Goal: Information Seeking & Learning: Learn about a topic

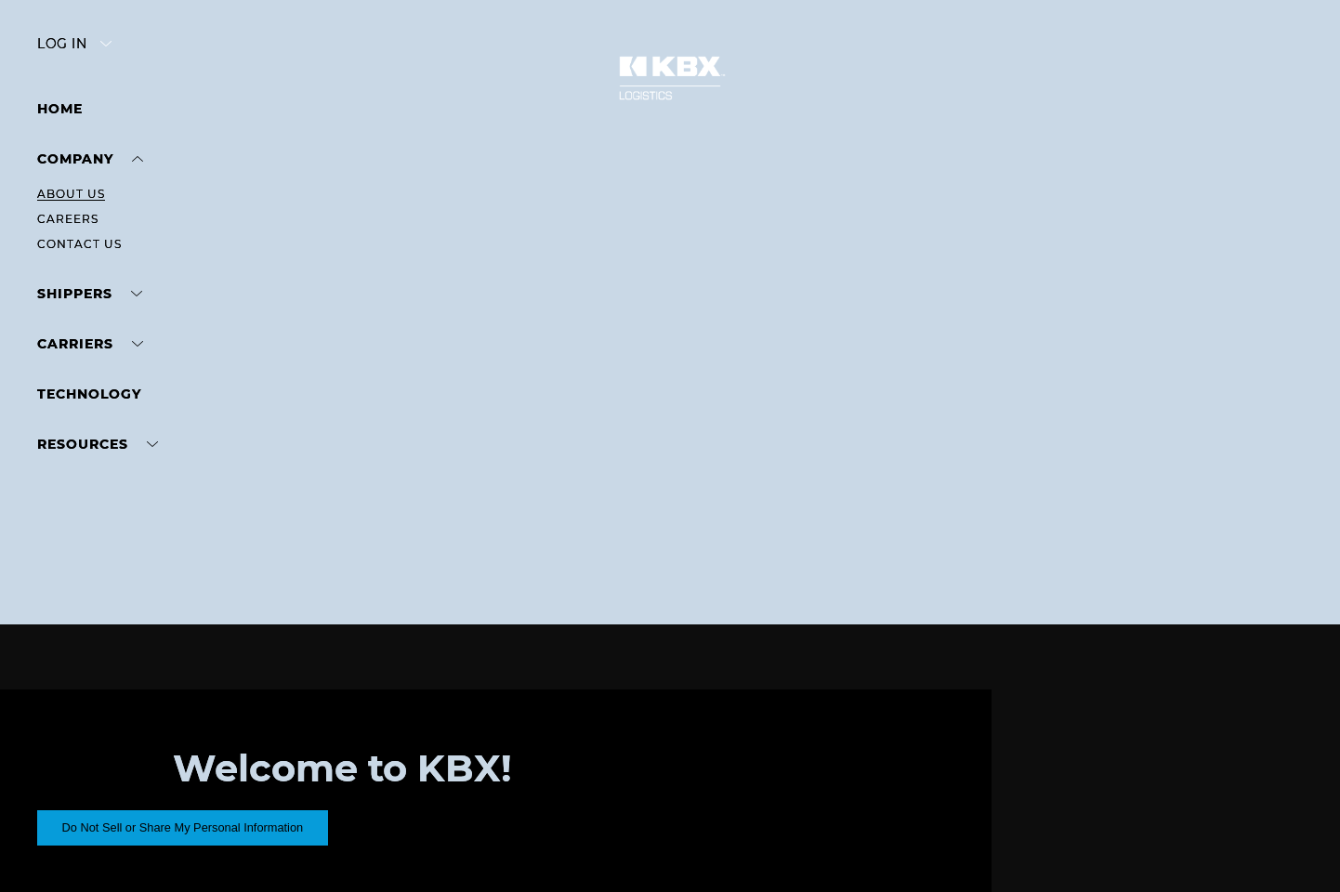
click at [77, 193] on link "About Us" at bounding box center [71, 194] width 68 height 14
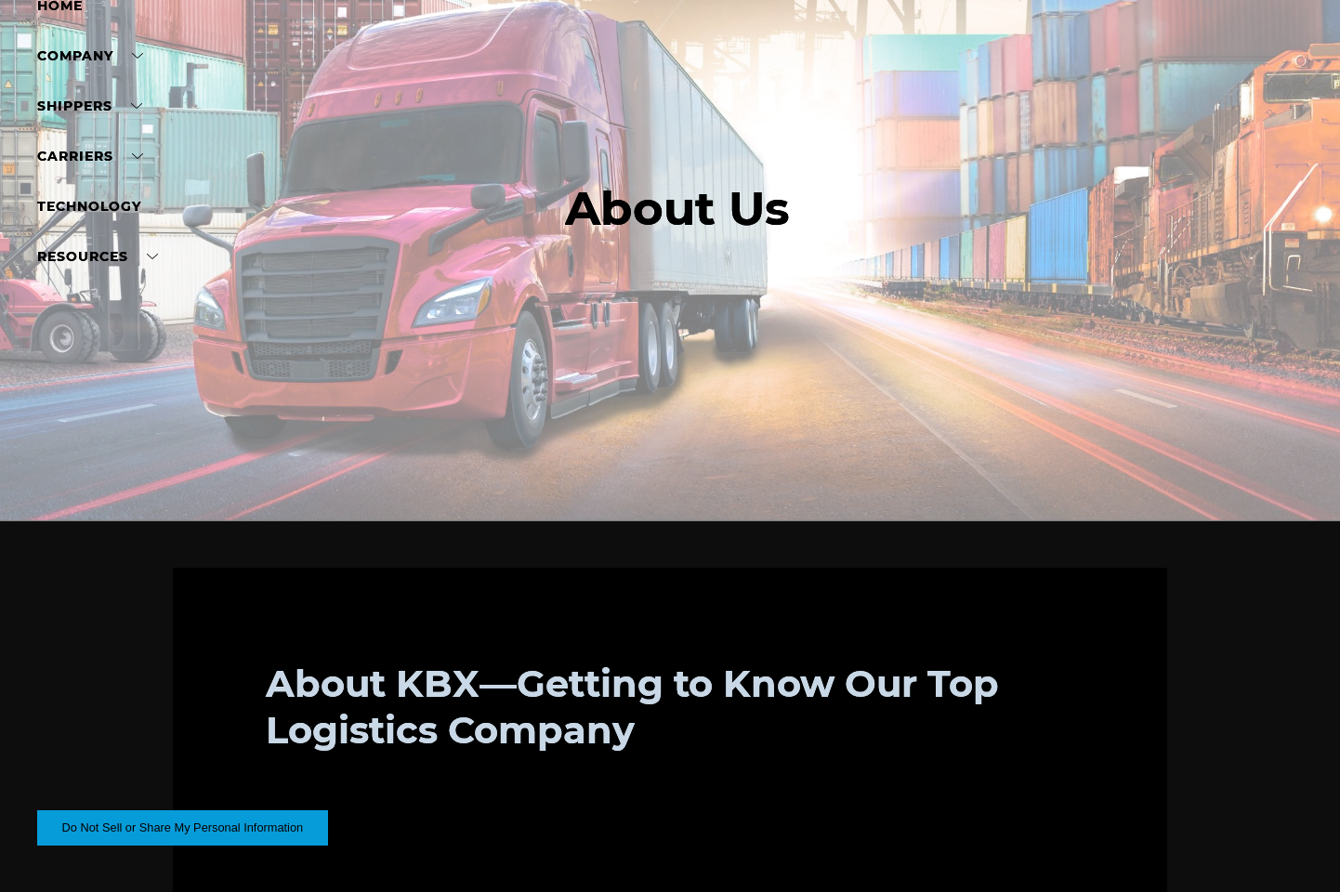
scroll to position [372, 0]
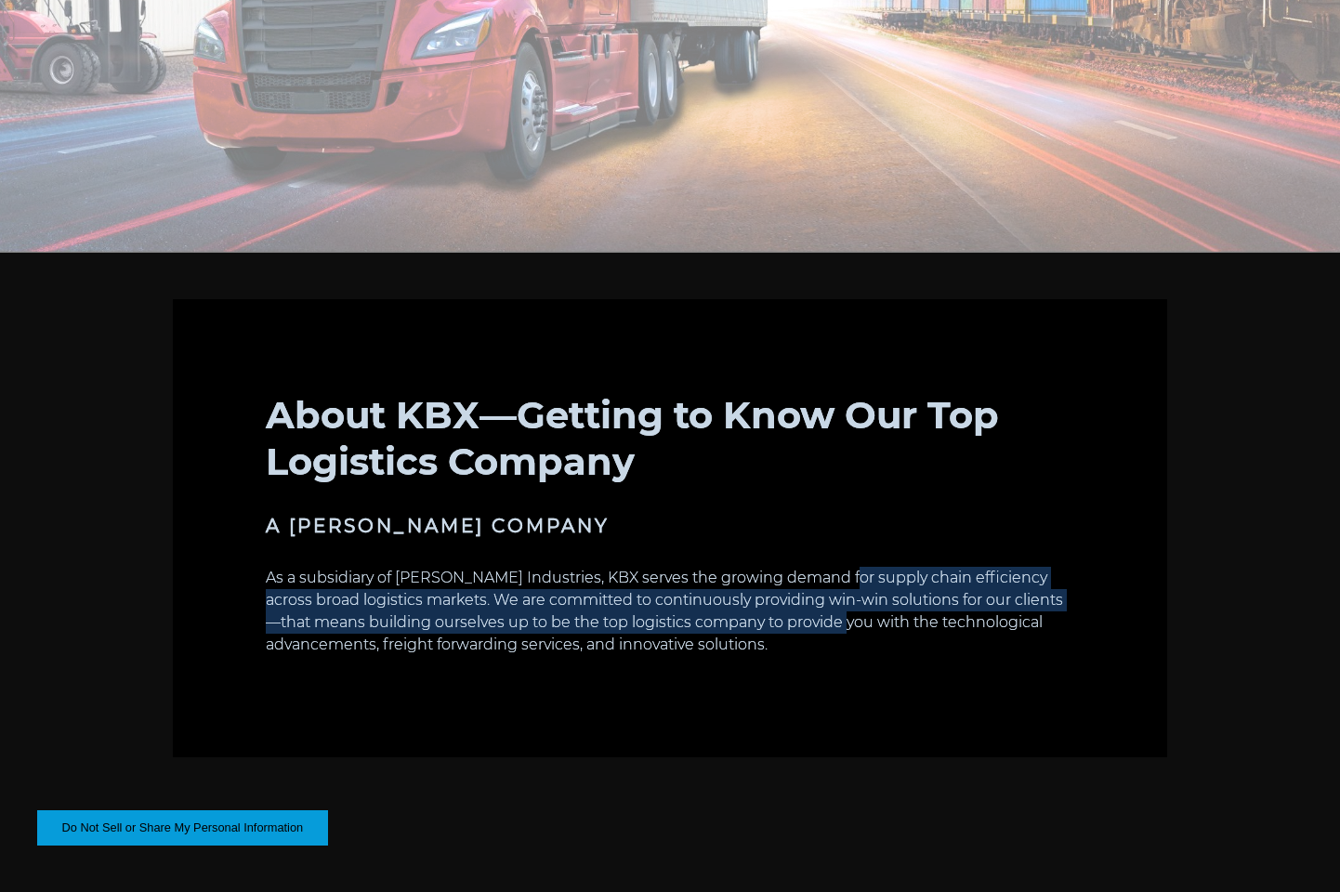
drag, startPoint x: 832, startPoint y: 567, endPoint x: 810, endPoint y: 623, distance: 60.1
click at [810, 623] on p "As a subsidiary of Koch Industries, KBX serves the growing demand for supply ch…" at bounding box center [670, 611] width 809 height 89
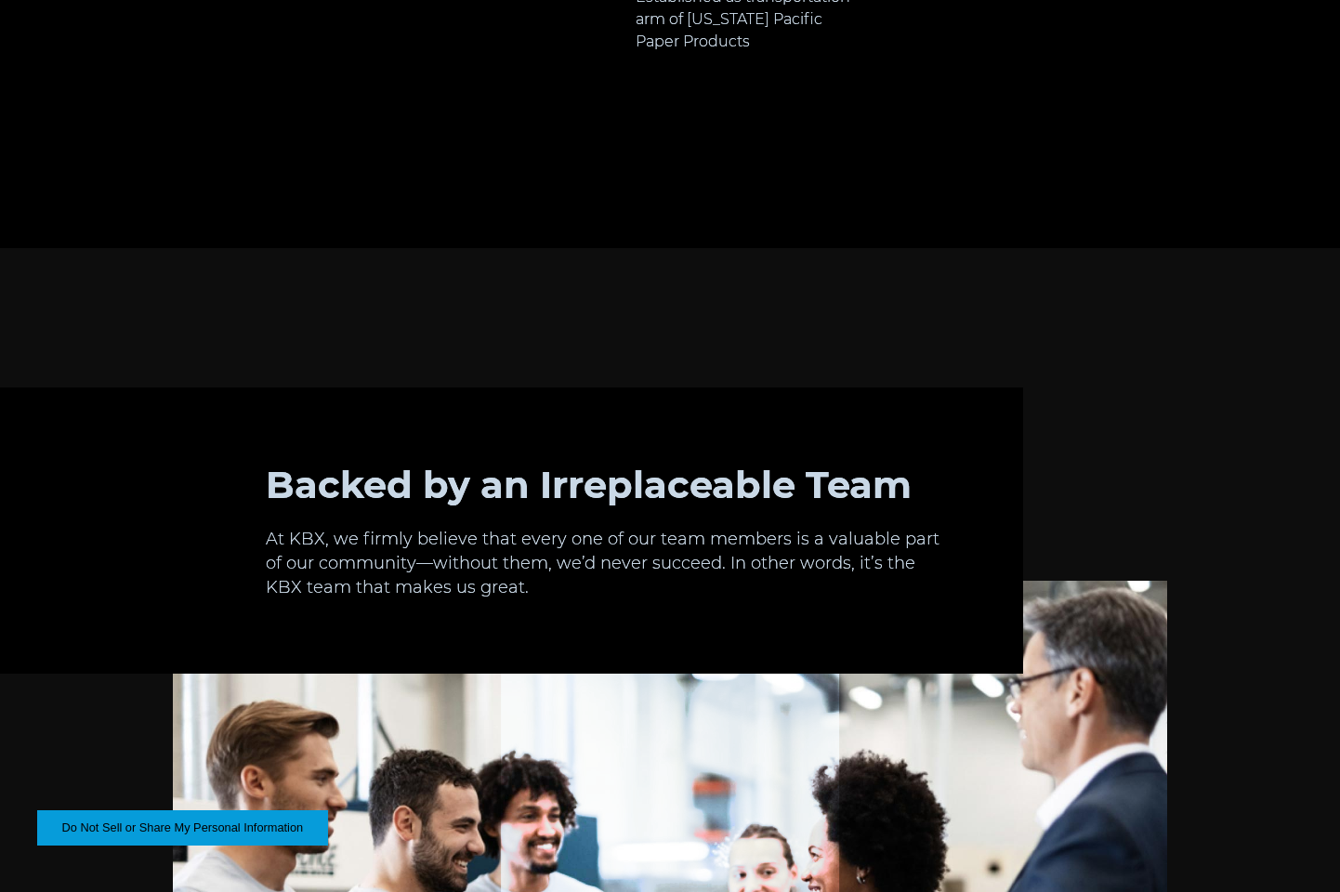
scroll to position [1580, 0]
